Goal: Task Accomplishment & Management: Manage account settings

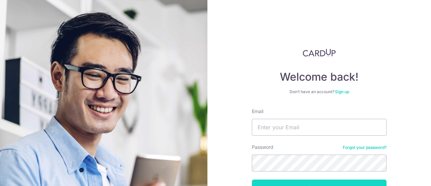
scroll to position [48, 0]
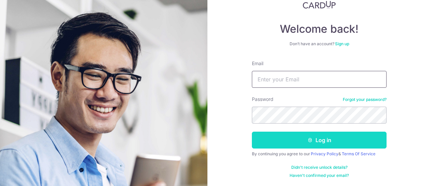
type input "[PERSON_NAME][EMAIL_ADDRESS][DOMAIN_NAME]"
click at [299, 137] on button "Log in" at bounding box center [319, 139] width 135 height 17
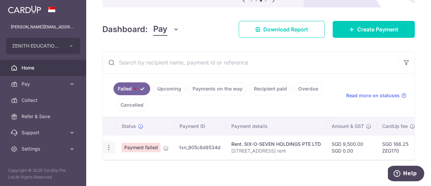
click at [111, 144] on div "Update payment" at bounding box center [109, 147] width 12 height 12
click at [104, 145] on div "Update payment" at bounding box center [109, 147] width 12 height 12
click at [110, 148] on icon "button" at bounding box center [108, 147] width 7 height 7
click at [134, 168] on span "Update payment" at bounding box center [145, 166] width 46 height 8
radio input "true"
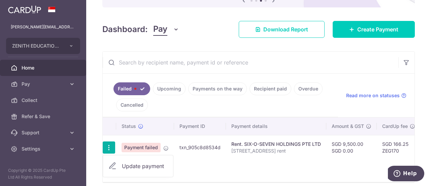
type input "9,500.00"
type input "0.00"
type input "[STREET_ADDRESS] rent"
type input "607 TKK Rent"
type input "ZEG170"
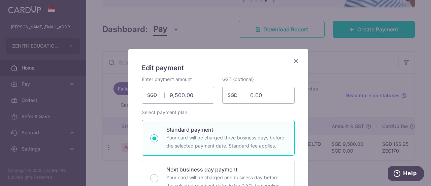
click at [330, 157] on div "Edit payment By clicking apply, you will make changes to all payments to SIX-O-…" at bounding box center [215, 93] width 431 height 186
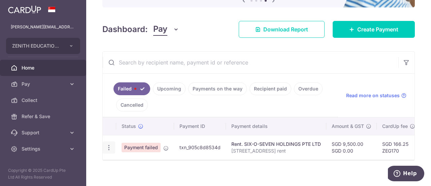
click at [110, 144] on icon "button" at bounding box center [108, 147] width 7 height 7
click at [131, 166] on span "Update payment" at bounding box center [145, 166] width 46 height 8
radio input "true"
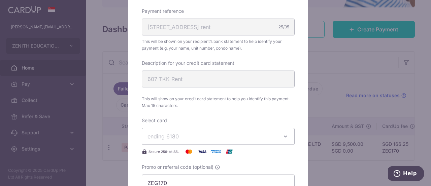
scroll to position [303, 0]
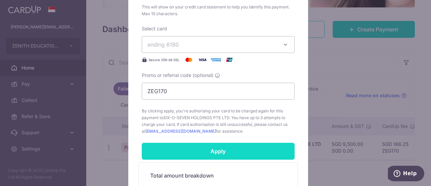
click at [234, 150] on input "Apply" at bounding box center [218, 150] width 153 height 17
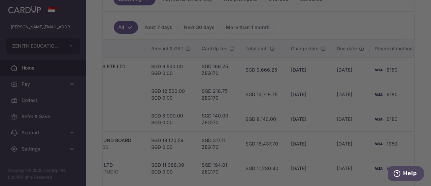
scroll to position [0, 217]
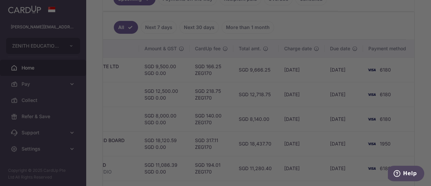
click at [332, 121] on div at bounding box center [217, 94] width 435 height 188
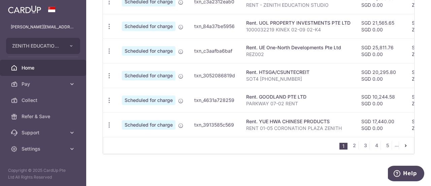
scroll to position [335, 0]
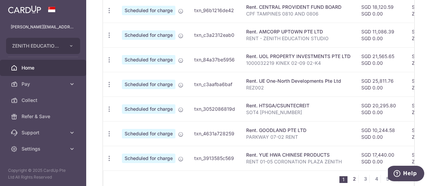
click at [353, 180] on link "2" at bounding box center [354, 178] width 8 height 8
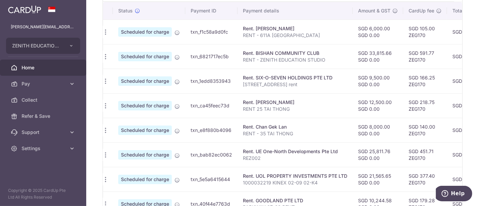
scroll to position [0, 0]
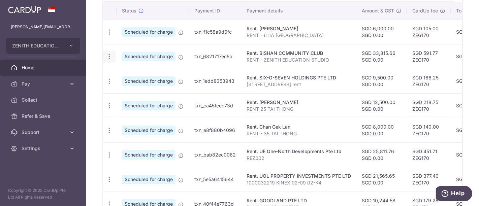
click at [109, 36] on icon "button" at bounding box center [109, 32] width 7 height 7
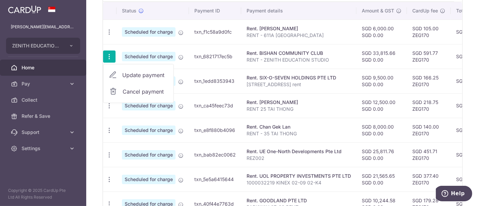
click at [151, 74] on span "Update payment" at bounding box center [145, 75] width 46 height 8
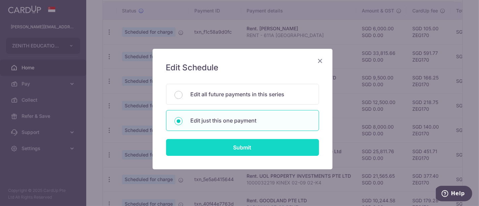
click at [233, 143] on input "Submit" at bounding box center [242, 147] width 153 height 17
radio input "true"
type input "33,815.66"
type input "0.00"
type input "06/09/2025"
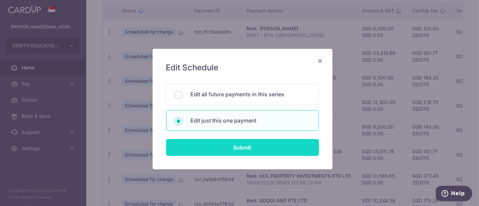
type input "RENT - ZENITH EDUCATION STUDIO"
type input "RENT BISHAN"
type input "ZEG170"
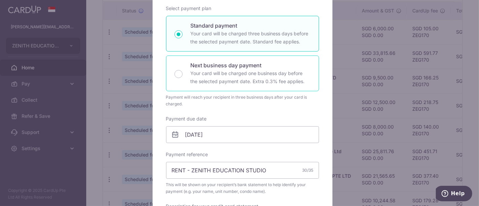
scroll to position [112, 0]
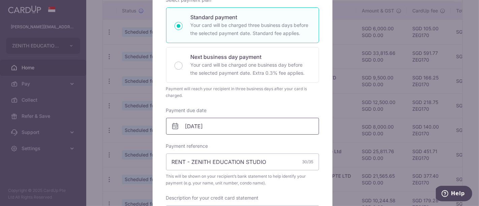
click at [217, 129] on input "06/09/2025" at bounding box center [242, 126] width 153 height 17
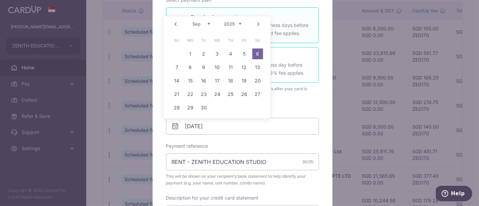
click at [299, 49] on div "Next business day payment Your card will be charged one business day before the…" at bounding box center [242, 65] width 153 height 36
radio input "false"
radio input "true"
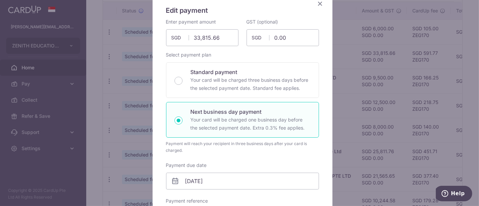
scroll to position [0, 0]
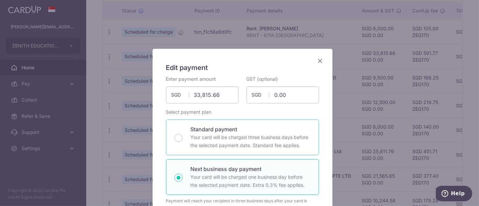
click at [235, 142] on p "Your card will be charged three business days before the selected payment date.…" at bounding box center [251, 141] width 120 height 16
click at [183, 142] on input "Standard payment Your card will be charged three business days before the selec…" at bounding box center [178, 138] width 8 height 8
radio input "true"
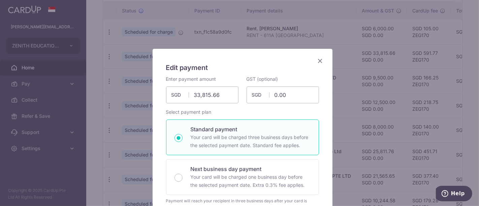
click at [316, 60] on icon "Close" at bounding box center [320, 61] width 8 height 8
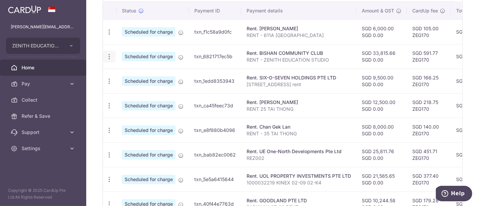
click at [114, 54] on div "Update payment Cancel payment" at bounding box center [109, 57] width 12 height 12
click at [110, 36] on icon "button" at bounding box center [109, 32] width 7 height 7
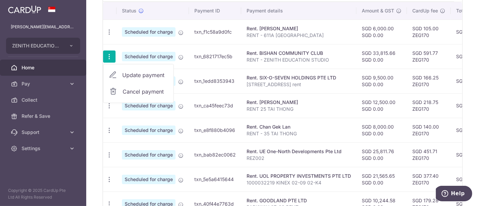
click at [133, 72] on span "Update payment" at bounding box center [145, 75] width 46 height 8
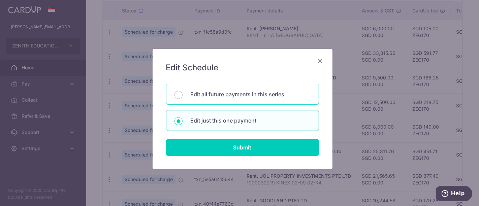
click at [243, 96] on p "Edit all future payments in this series" at bounding box center [251, 94] width 120 height 8
click at [183, 96] on input "Edit all future payments in this series" at bounding box center [178, 95] width 8 height 8
radio input "true"
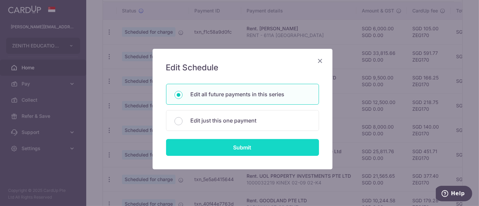
click at [236, 145] on input "Submit" at bounding box center [242, 147] width 153 height 17
radio input "true"
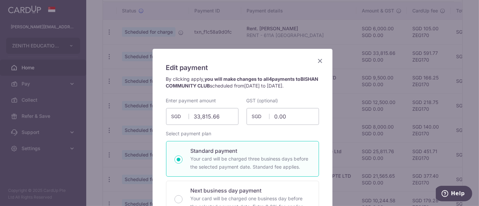
click at [319, 64] on icon "Close" at bounding box center [320, 61] width 8 height 8
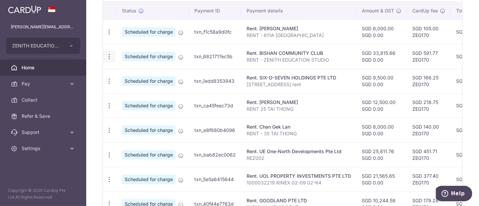
click at [108, 36] on icon "button" at bounding box center [109, 32] width 7 height 7
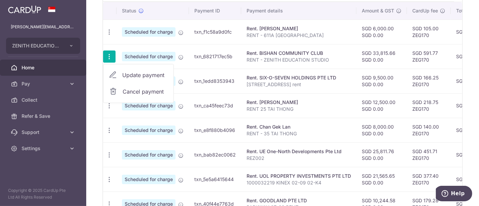
click at [136, 88] on span "Cancel payment" at bounding box center [145, 92] width 45 height 8
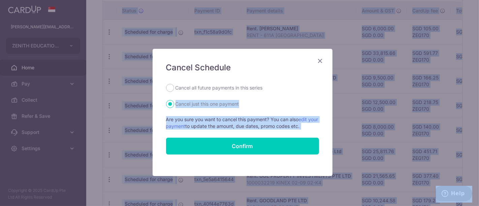
click at [222, 93] on body "bryan@learnatzenith.com ZENITH EDUCATION STUDIO PTE. LTD. Add new company ZENIT…" at bounding box center [239, 103] width 479 height 206
click at [316, 61] on icon "Close" at bounding box center [320, 61] width 8 height 8
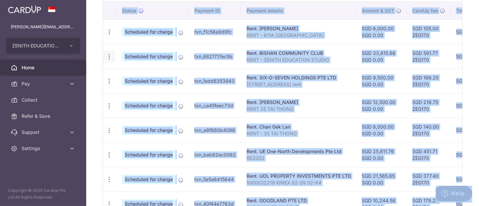
click at [110, 36] on icon "button" at bounding box center [109, 32] width 7 height 7
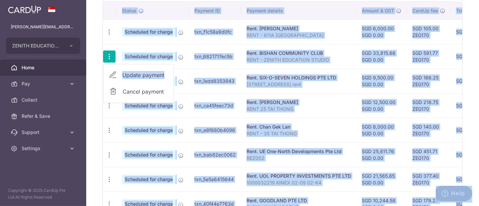
click at [130, 71] on span "Update payment" at bounding box center [145, 75] width 46 height 8
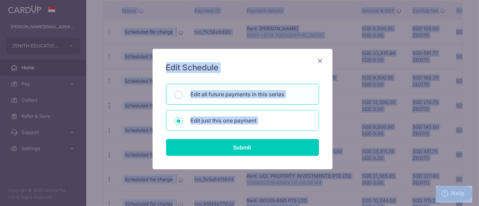
click at [216, 124] on div "Edit just this one payment" at bounding box center [242, 120] width 153 height 21
radio input "true"
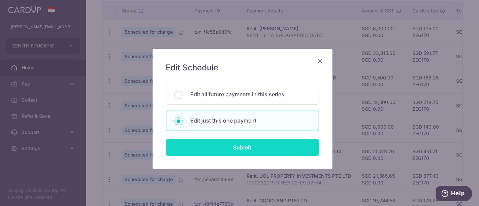
click at [229, 150] on input "Submit" at bounding box center [242, 147] width 153 height 17
radio input "true"
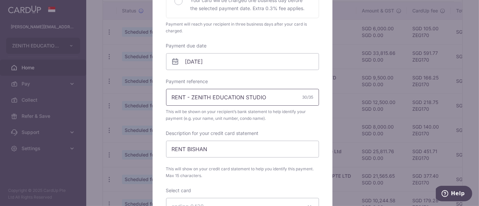
scroll to position [150, 0]
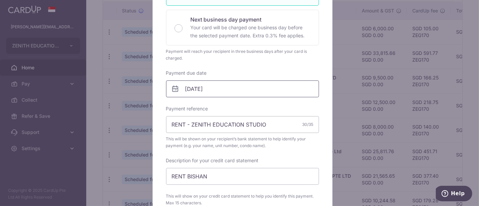
click at [208, 93] on input "06/09/2025" at bounding box center [242, 88] width 153 height 17
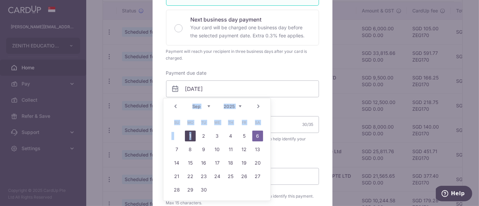
drag, startPoint x: 175, startPoint y: 108, endPoint x: 195, endPoint y: 133, distance: 32.1
click at [195, 133] on div "Prev Next Aug Sep Oct Nov Dec 2025 2026 2027 2028 2029 2030 2031 2032 2033 2034…" at bounding box center [217, 149] width 108 height 103
click at [194, 133] on link "1" at bounding box center [190, 136] width 11 height 11
type input "01/09/2025"
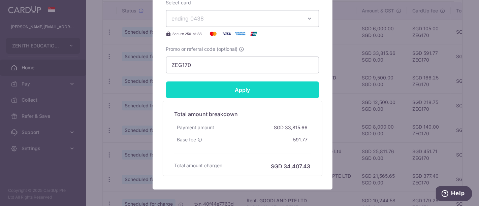
click at [228, 84] on input "Apply" at bounding box center [242, 90] width 153 height 17
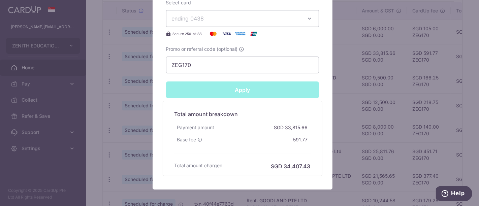
type input "Successfully Applied"
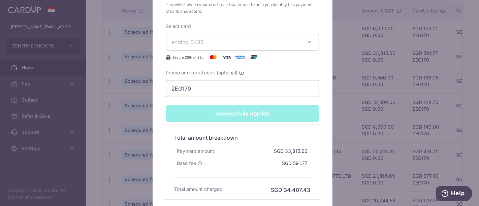
scroll to position [397, 0]
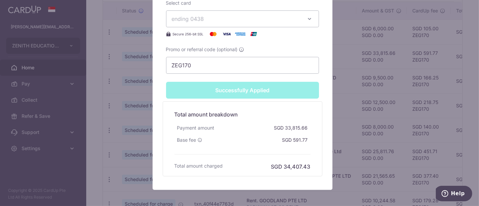
click at [350, 124] on div "Edit payment By clicking apply, you will make changes to all 4 payments to BISH…" at bounding box center [239, 103] width 479 height 206
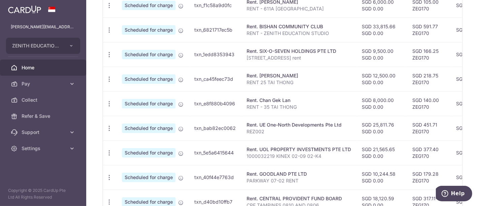
scroll to position [316, 0]
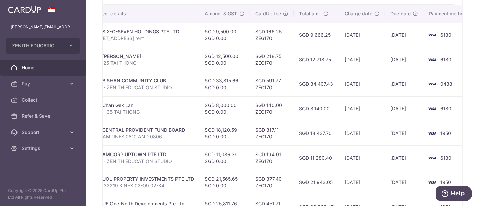
scroll to position [0, 169]
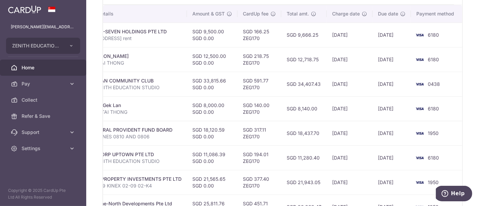
drag, startPoint x: 365, startPoint y: 181, endPoint x: 349, endPoint y: 185, distance: 16.6
click at [351, 185] on td "02/09/2025" at bounding box center [350, 182] width 46 height 25
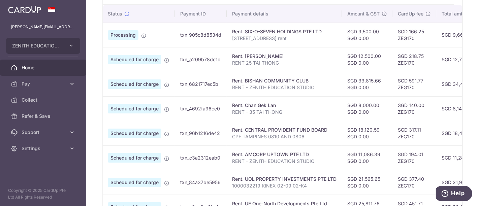
scroll to position [0, 0]
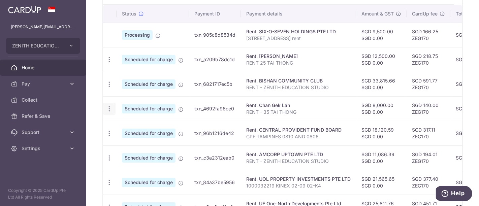
click at [106, 63] on icon "button" at bounding box center [109, 59] width 7 height 7
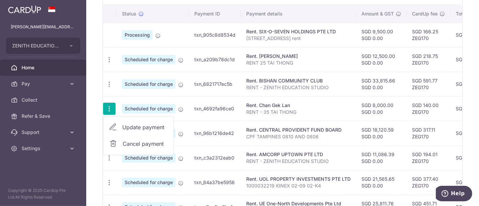
click at [122, 119] on link "Update payment" at bounding box center [138, 127] width 70 height 16
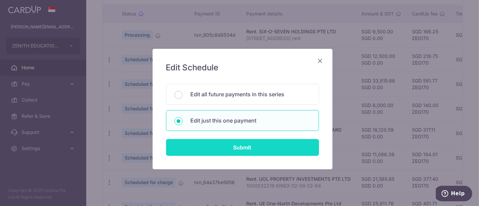
click at [241, 151] on input "Submit" at bounding box center [242, 147] width 153 height 17
radio input "true"
type input "8,000.00"
type input "0.00"
type input "03/09/2025"
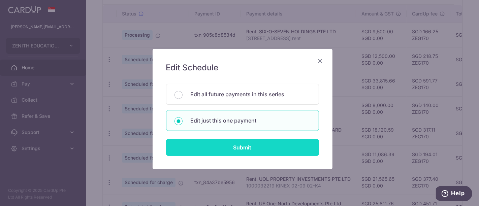
type input "RENT - 35 TAI THONG"
type input "RENT 35 PP"
type input "ZEG170"
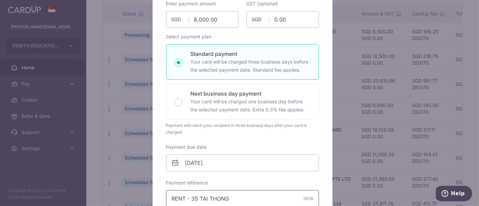
scroll to position [150, 0]
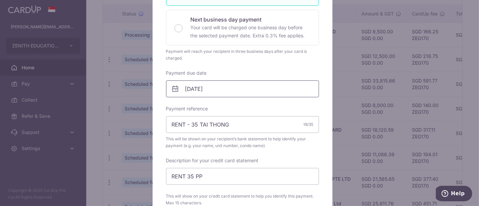
click at [220, 93] on input "03/09/2025" at bounding box center [242, 88] width 153 height 17
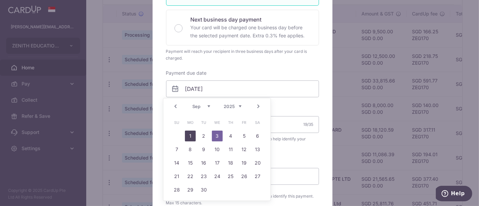
click at [191, 134] on link "1" at bounding box center [190, 136] width 11 height 11
type input "01/09/2025"
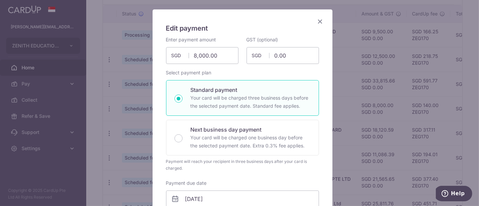
scroll to position [0, 0]
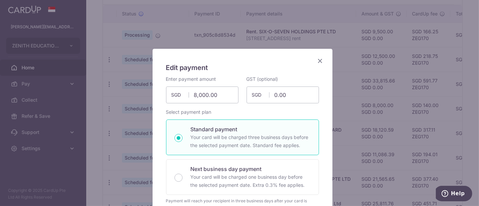
click at [316, 62] on icon "Close" at bounding box center [320, 61] width 8 height 8
